Goal: Check status: Check status

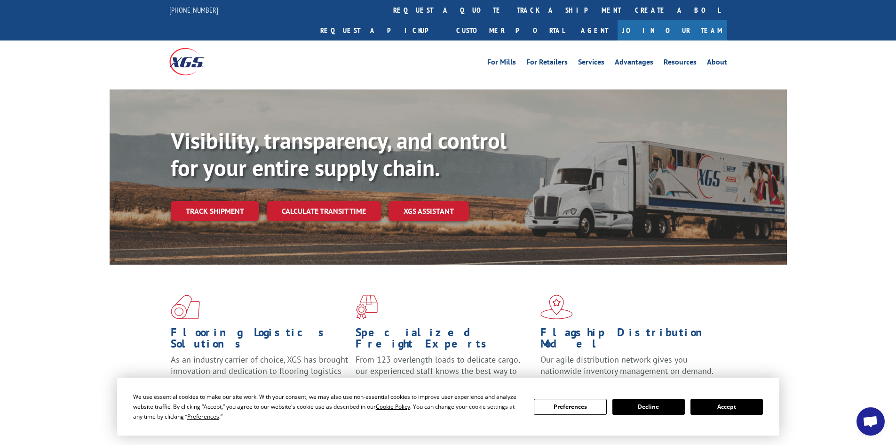
click at [750, 406] on button "Accept" at bounding box center [727, 406] width 72 height 16
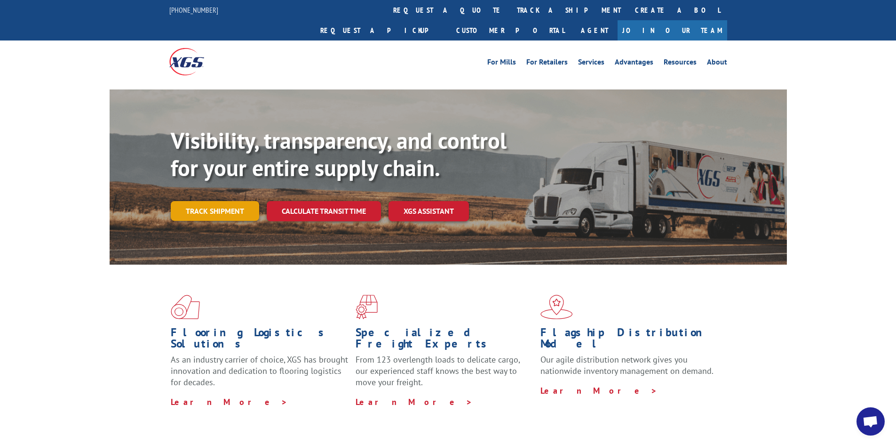
click at [211, 201] on link "Track shipment" at bounding box center [215, 211] width 88 height 20
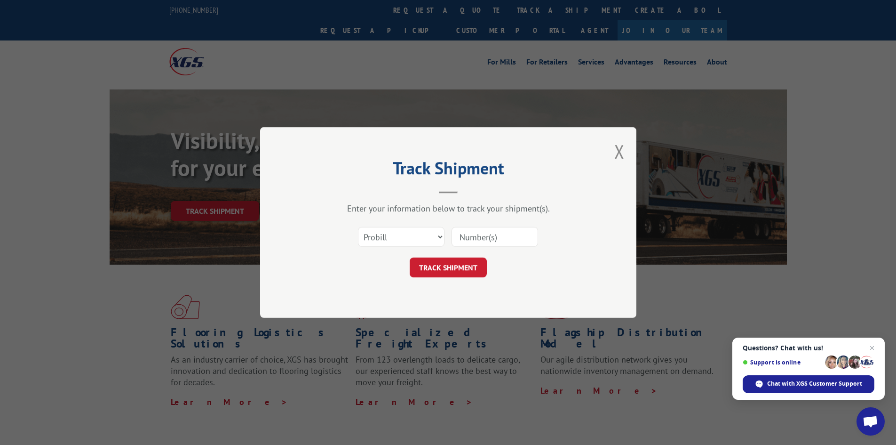
click at [486, 235] on input at bounding box center [495, 237] width 87 height 20
type input "5235653"
click at [451, 272] on button "TRACK SHIPMENT" at bounding box center [448, 267] width 77 height 20
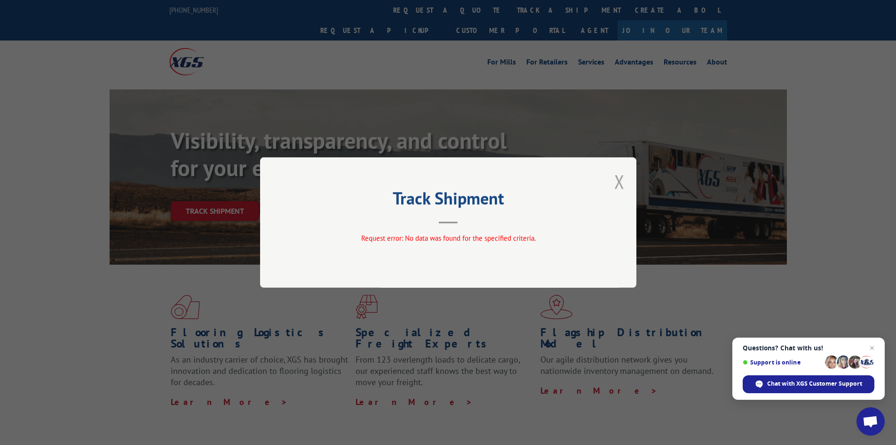
click at [621, 185] on button "Close modal" at bounding box center [619, 181] width 10 height 25
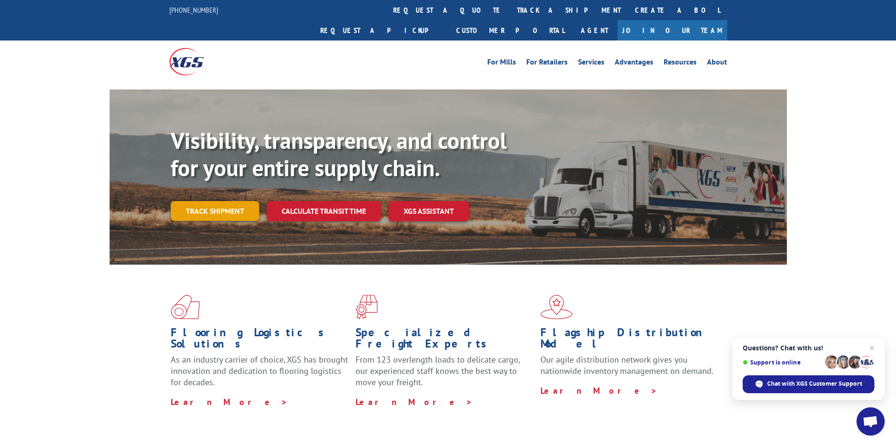
click at [205, 201] on link "Track shipment" at bounding box center [215, 211] width 88 height 20
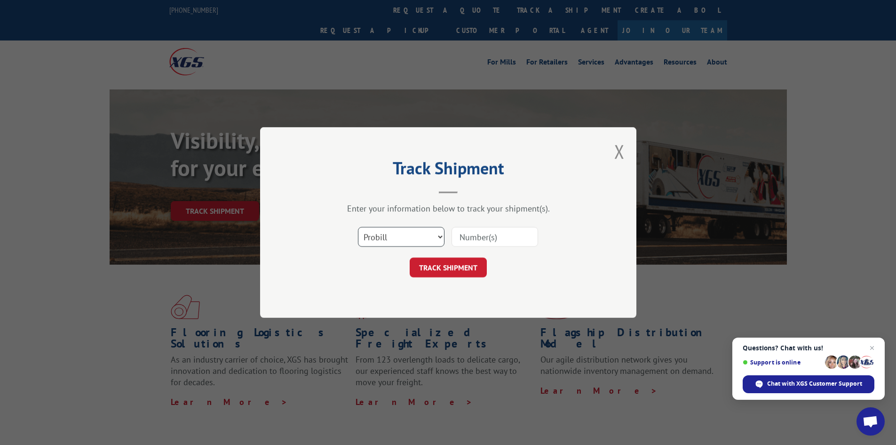
click at [412, 240] on select "Select category... Probill BOL PO" at bounding box center [401, 237] width 87 height 20
select select "bol"
click at [358, 227] on select "Select category... Probill BOL PO" at bounding box center [401, 237] width 87 height 20
click at [477, 239] on input at bounding box center [495, 237] width 87 height 20
type input "5235653"
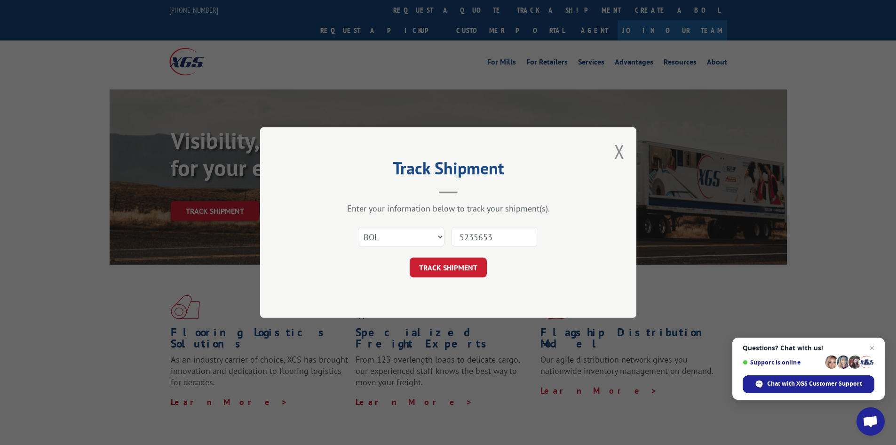
click button "TRACK SHIPMENT" at bounding box center [448, 267] width 77 height 20
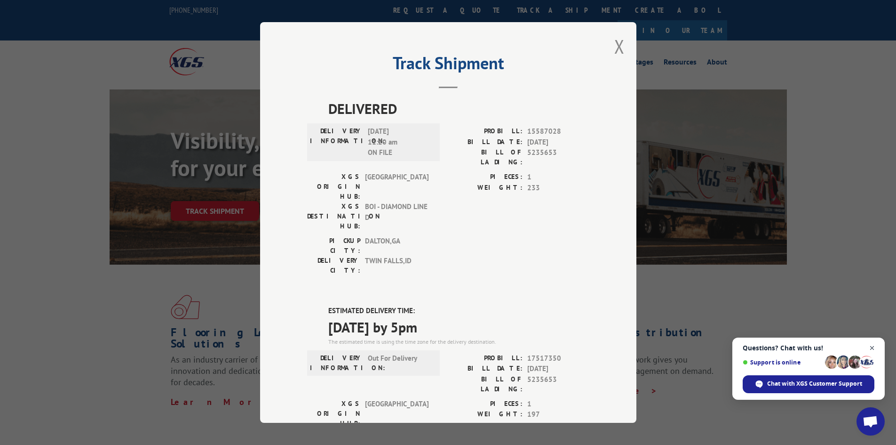
click at [872, 348] on span "Close chat" at bounding box center [873, 348] width 12 height 12
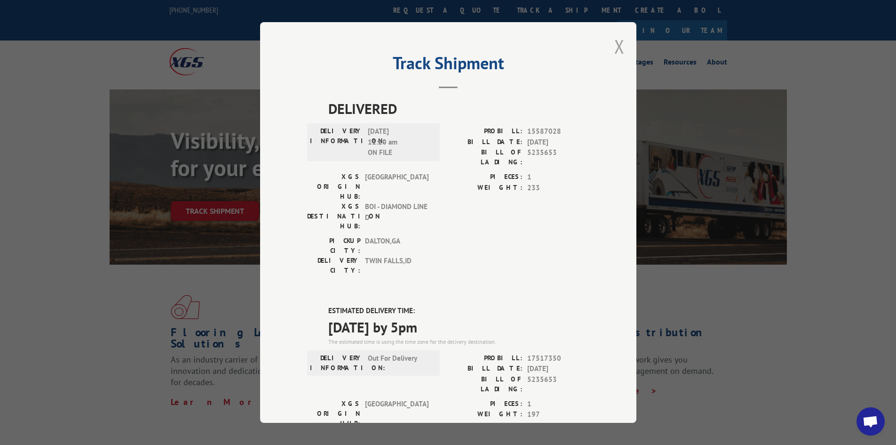
click at [617, 44] on button "Close modal" at bounding box center [619, 46] width 10 height 25
